Goal: Information Seeking & Learning: Understand process/instructions

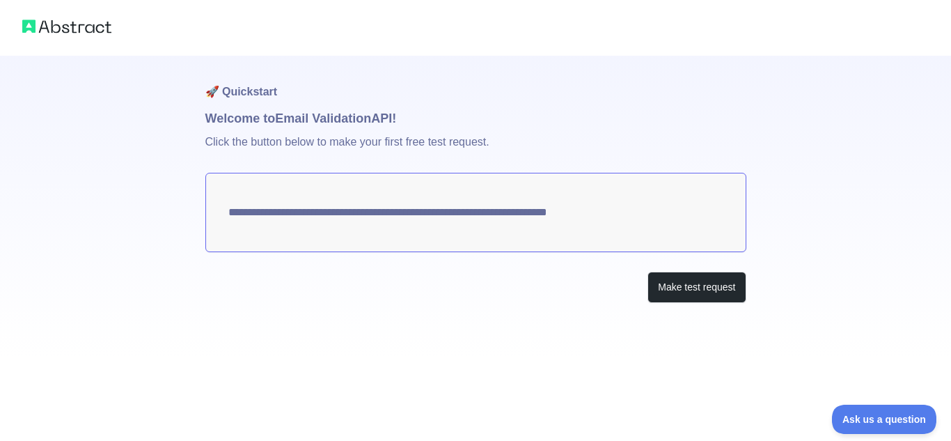
click at [486, 220] on textarea "**********" at bounding box center [475, 212] width 541 height 79
click at [681, 287] on button "Make test request" at bounding box center [696, 286] width 98 height 31
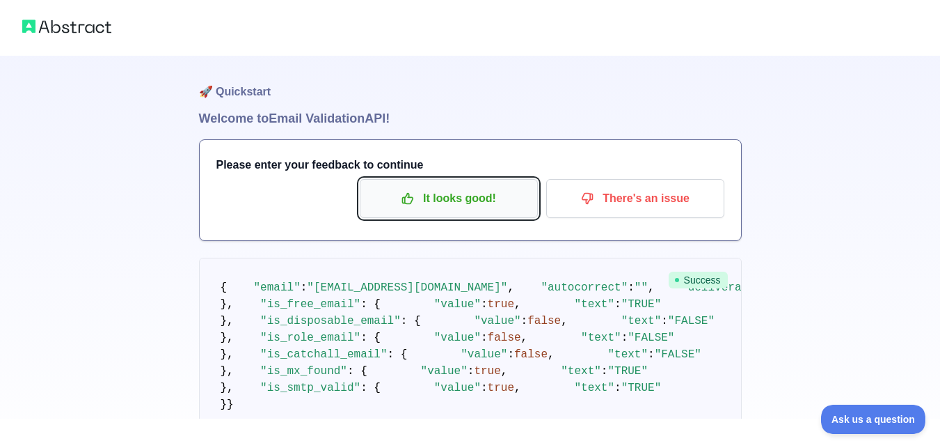
click at [473, 191] on p "It looks good!" at bounding box center [448, 199] width 157 height 24
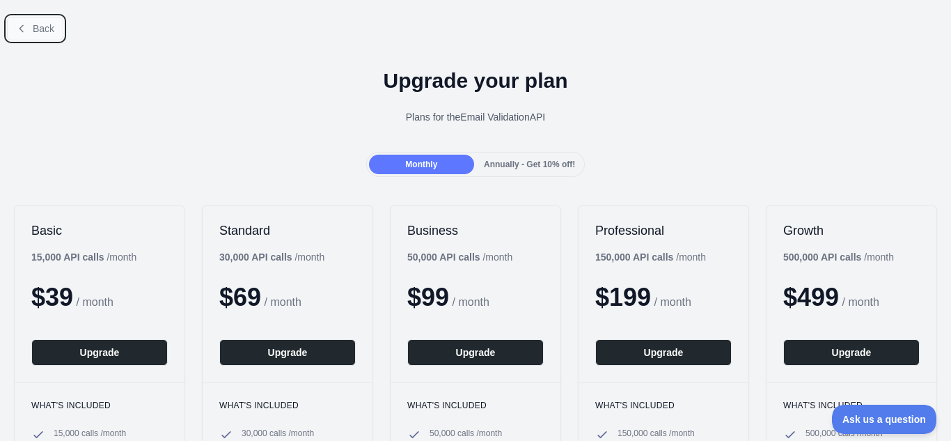
click at [35, 23] on span "Back" at bounding box center [44, 28] width 22 height 11
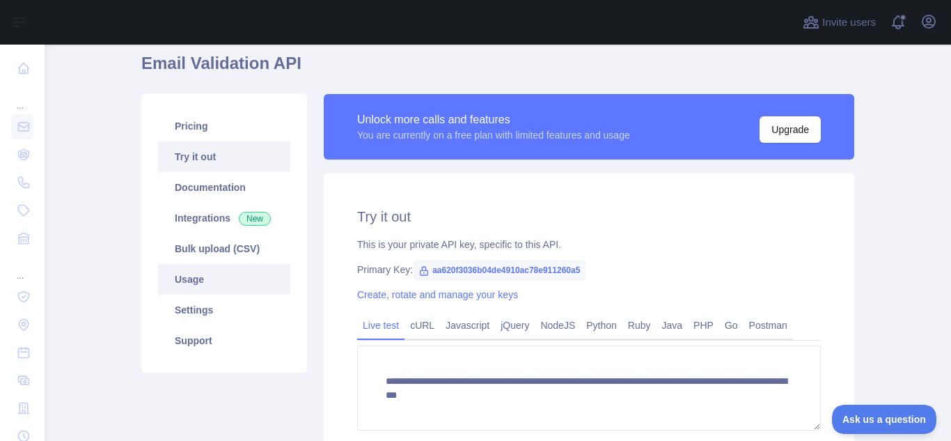
scroll to position [53, 0]
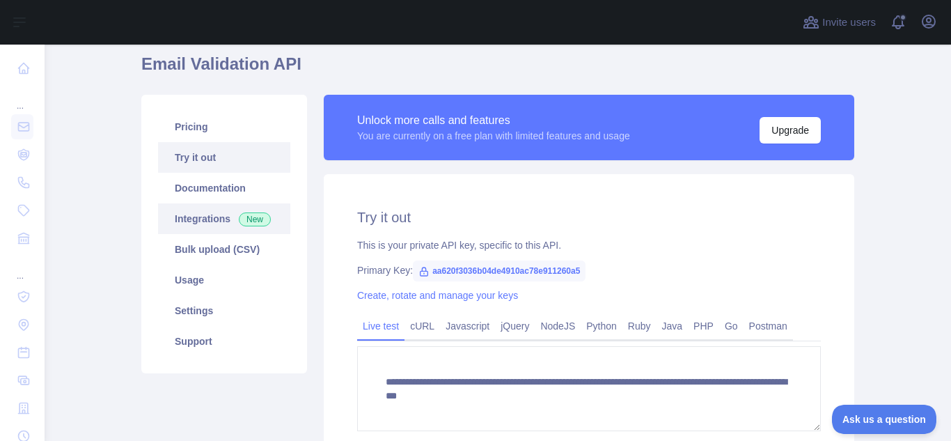
click at [193, 209] on link "Integrations New" at bounding box center [224, 218] width 132 height 31
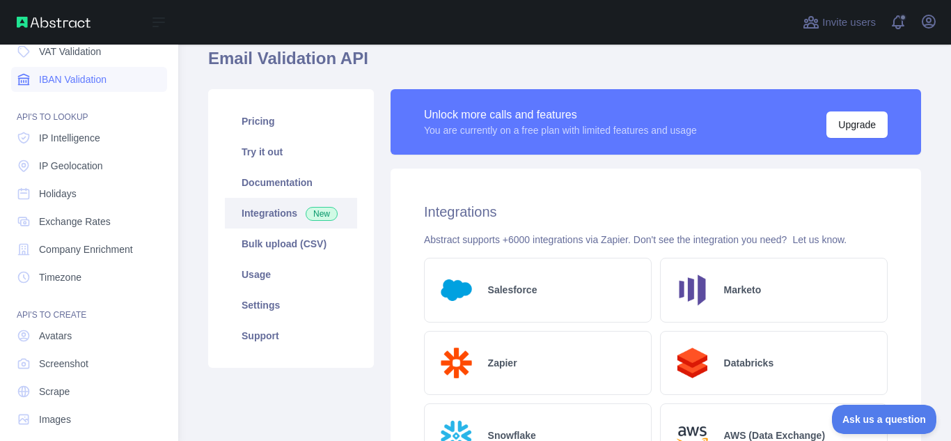
scroll to position [172, 0]
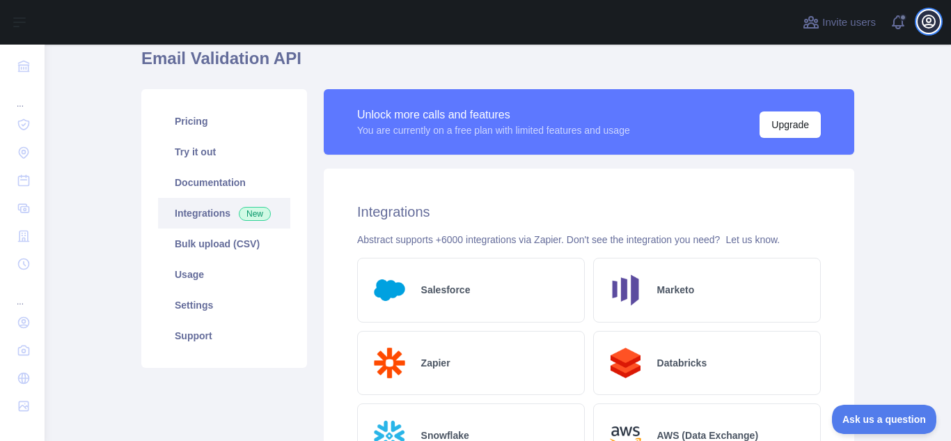
click at [926, 16] on icon "button" at bounding box center [928, 21] width 13 height 13
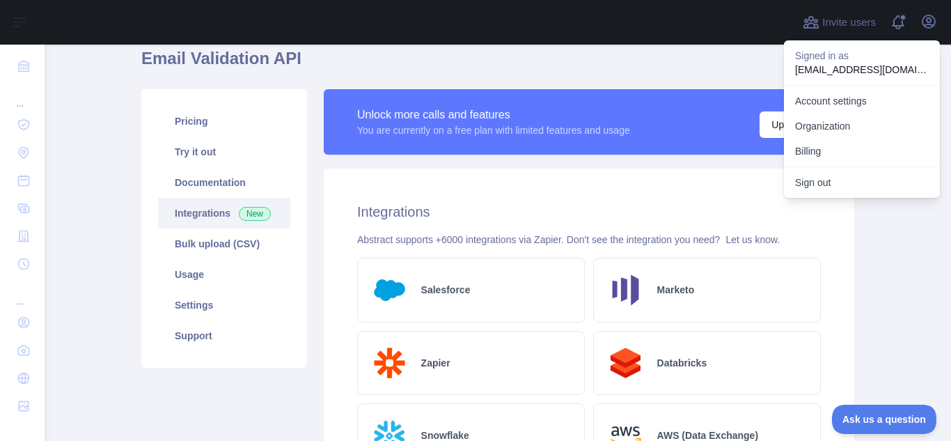
click at [410, 133] on div "You are currently on a free plan with limited features and usage" at bounding box center [493, 130] width 273 height 14
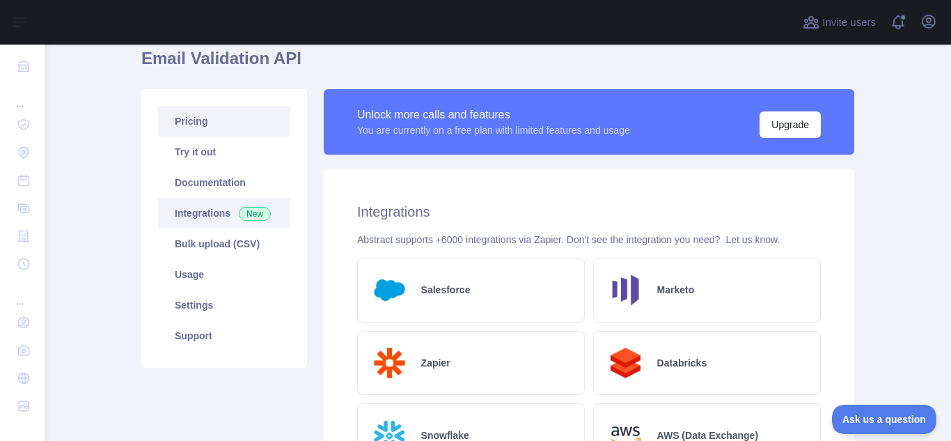
click at [207, 130] on link "Pricing" at bounding box center [224, 121] width 132 height 31
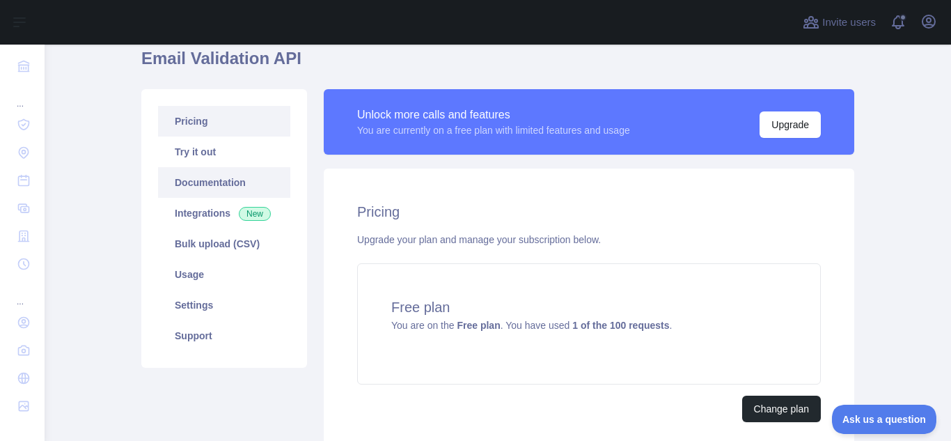
click at [201, 169] on link "Documentation" at bounding box center [224, 182] width 132 height 31
click at [193, 162] on link "Try it out" at bounding box center [224, 151] width 132 height 31
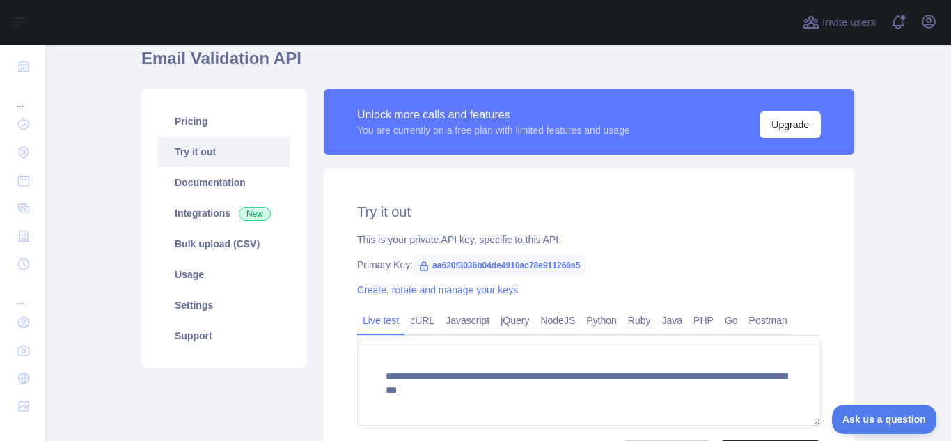
click at [420, 267] on icon at bounding box center [424, 266] width 8 height 8
click at [459, 266] on span "aa620f3036b04de4910ac78e911260a5" at bounding box center [499, 265] width 173 height 21
click at [518, 267] on span "aa620f3036b04de4910ac78e911260a5" at bounding box center [499, 265] width 173 height 21
drag, startPoint x: 583, startPoint y: 261, endPoint x: 425, endPoint y: 272, distance: 157.7
click at [425, 271] on div "Primary Key: aa620f3036b04de4910ac78e911260a5" at bounding box center [589, 265] width 464 height 14
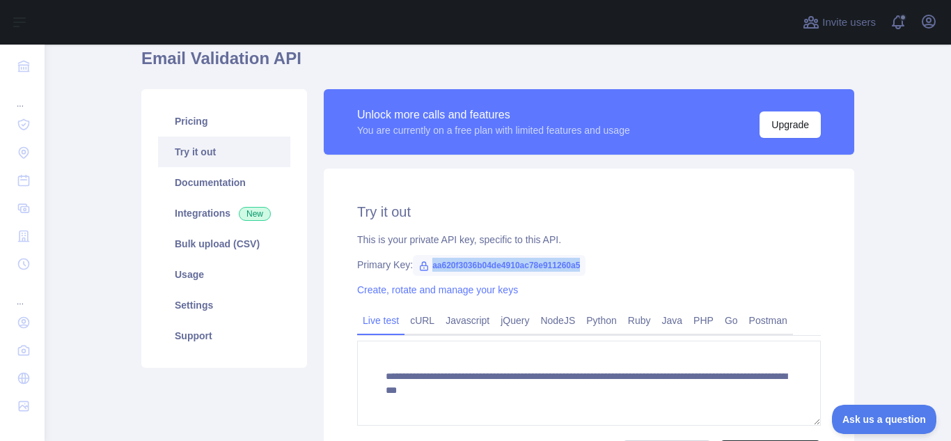
copy span "aa620f3036b04de4910ac78e911260a5"
